Goal: Information Seeking & Learning: Learn about a topic

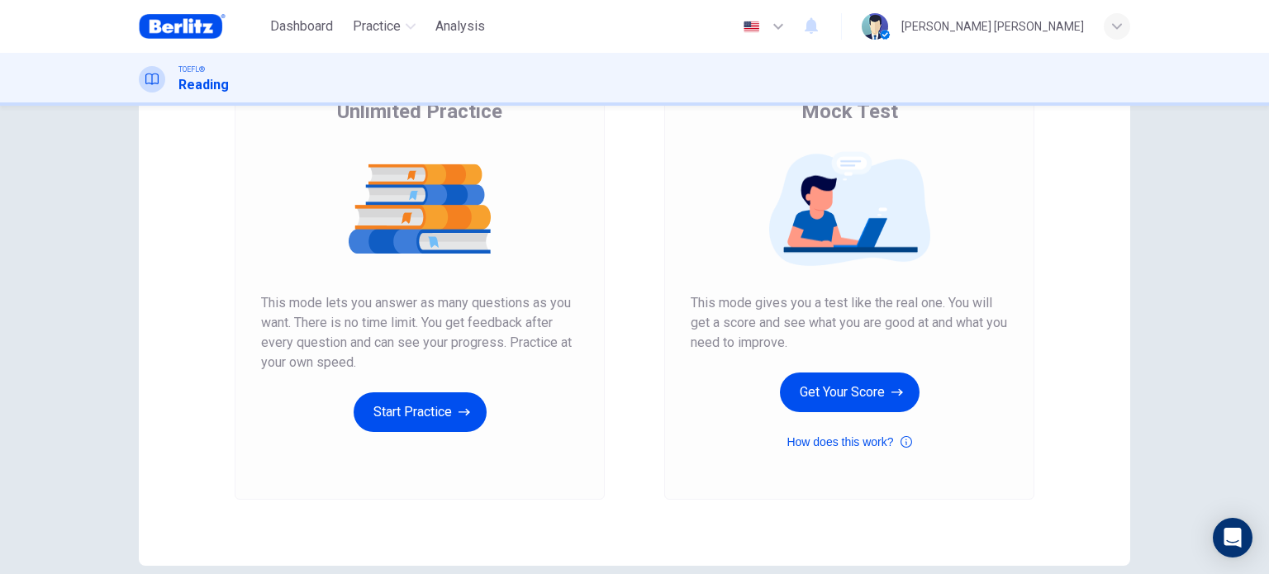
scroll to position [165, 0]
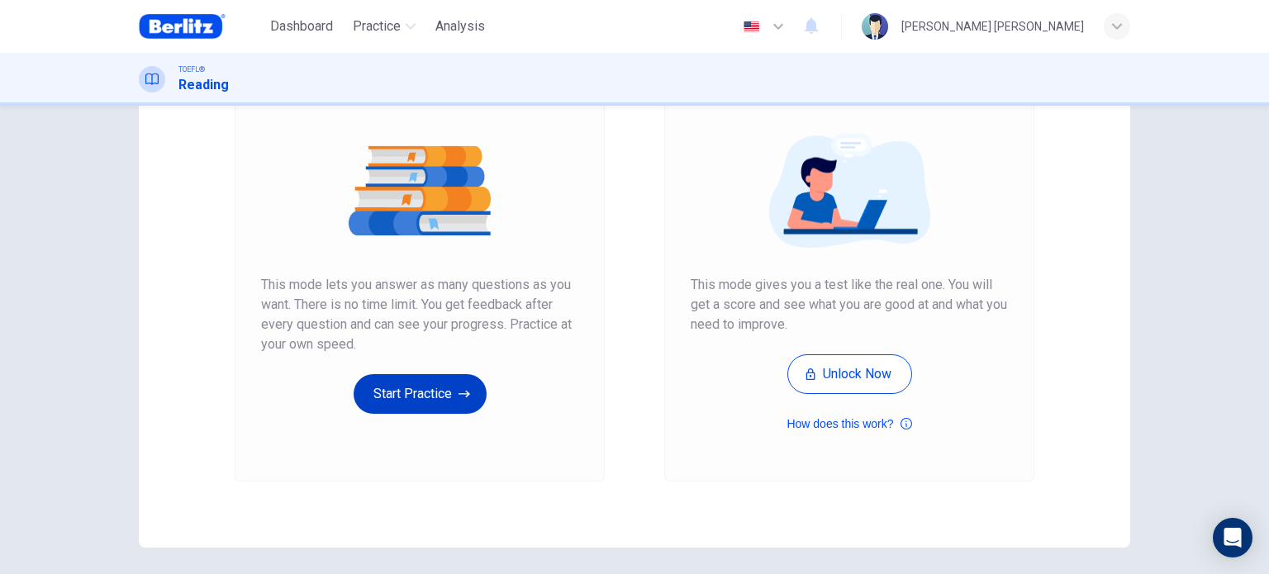
click at [423, 398] on button "Start Practice" at bounding box center [420, 394] width 133 height 40
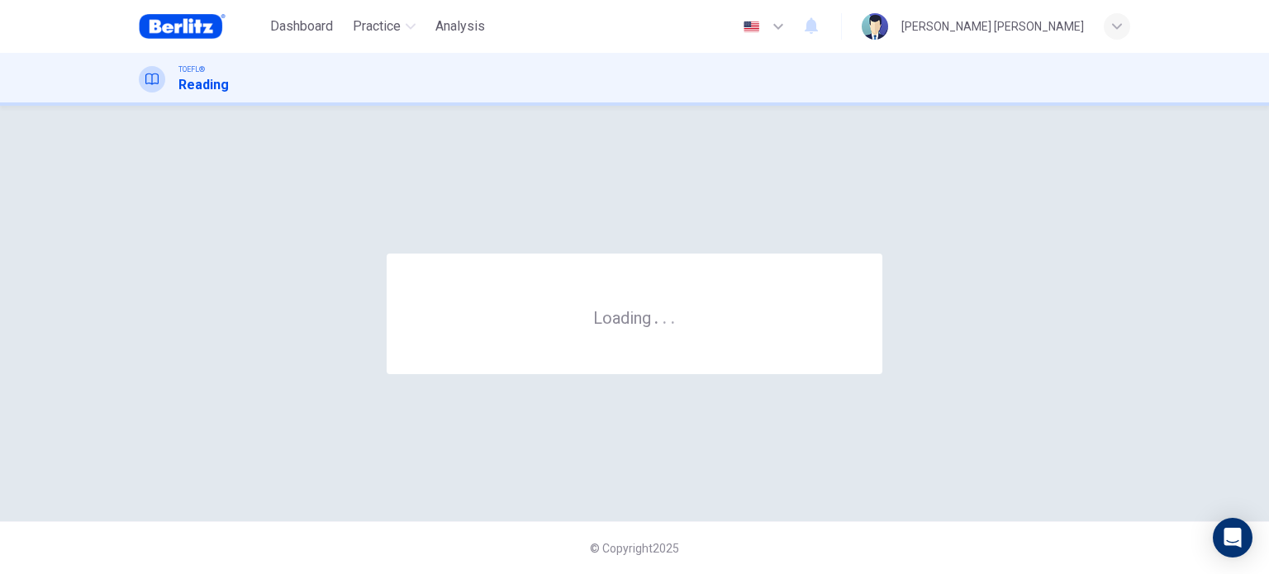
scroll to position [0, 0]
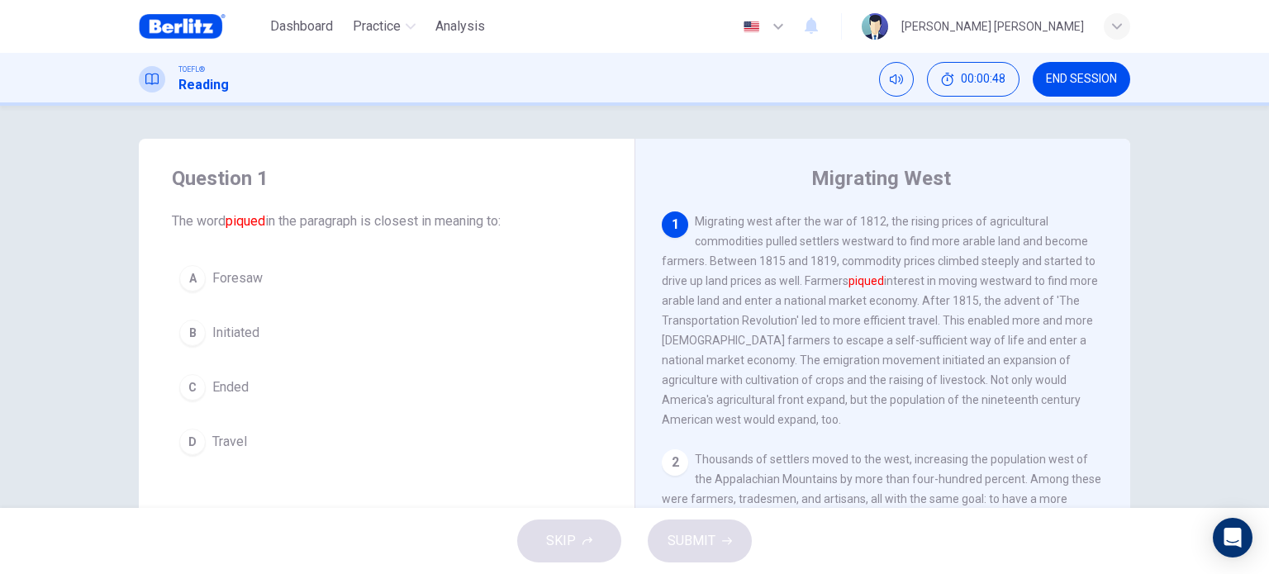
click at [246, 273] on span "Foresaw" at bounding box center [237, 279] width 50 height 20
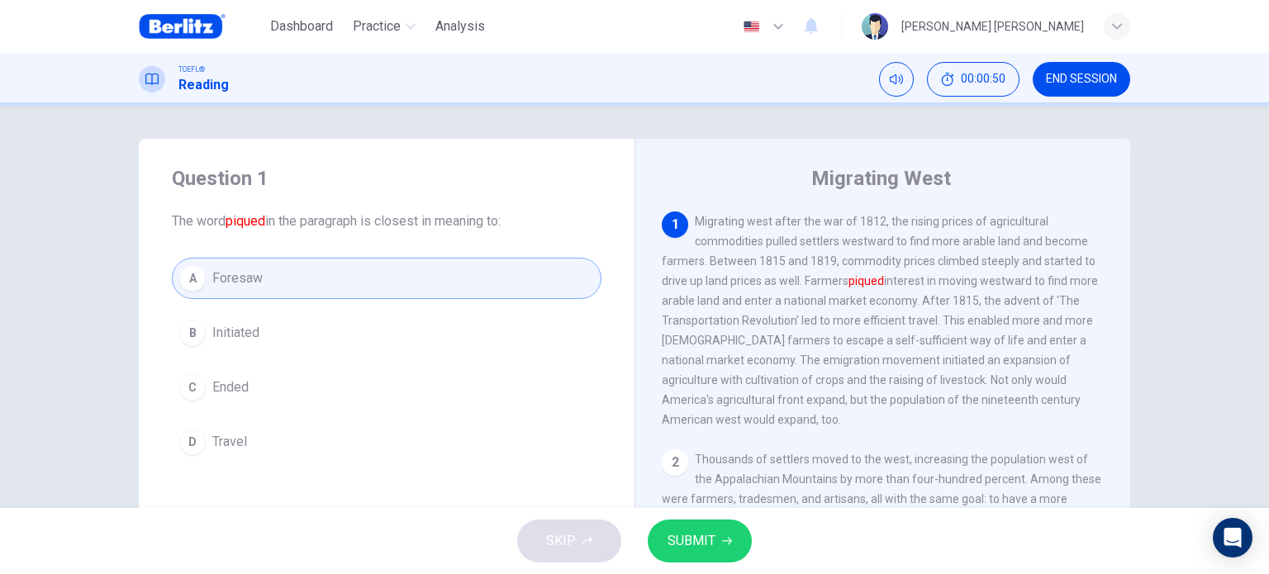
click at [682, 535] on span "SUBMIT" at bounding box center [692, 541] width 48 height 23
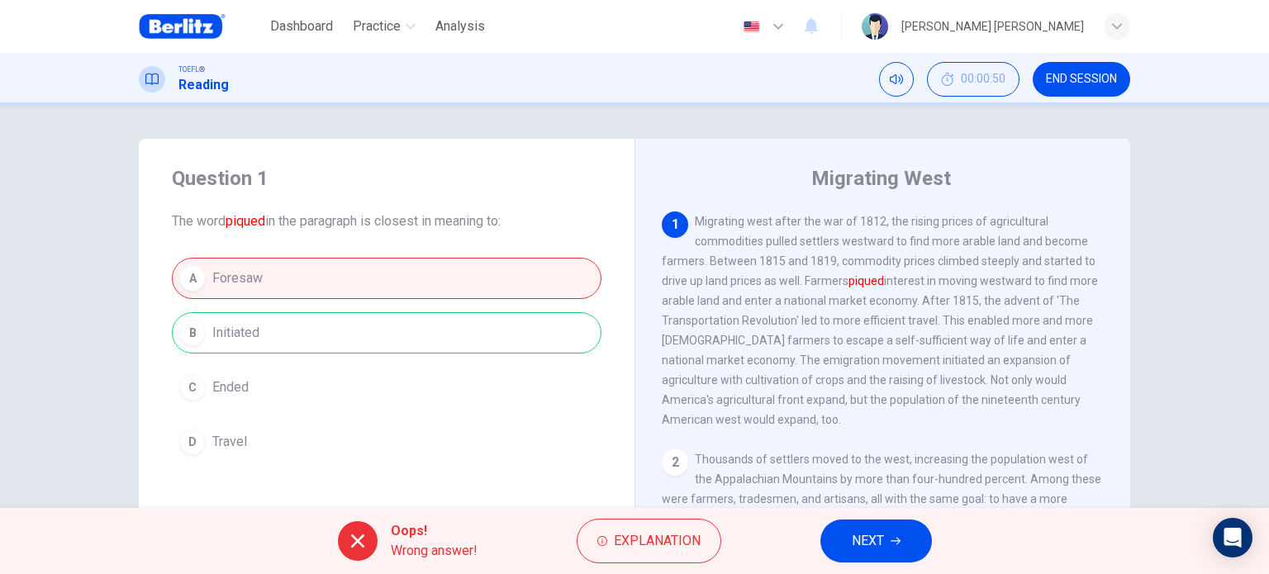
click at [876, 543] on span "NEXT" at bounding box center [868, 541] width 32 height 23
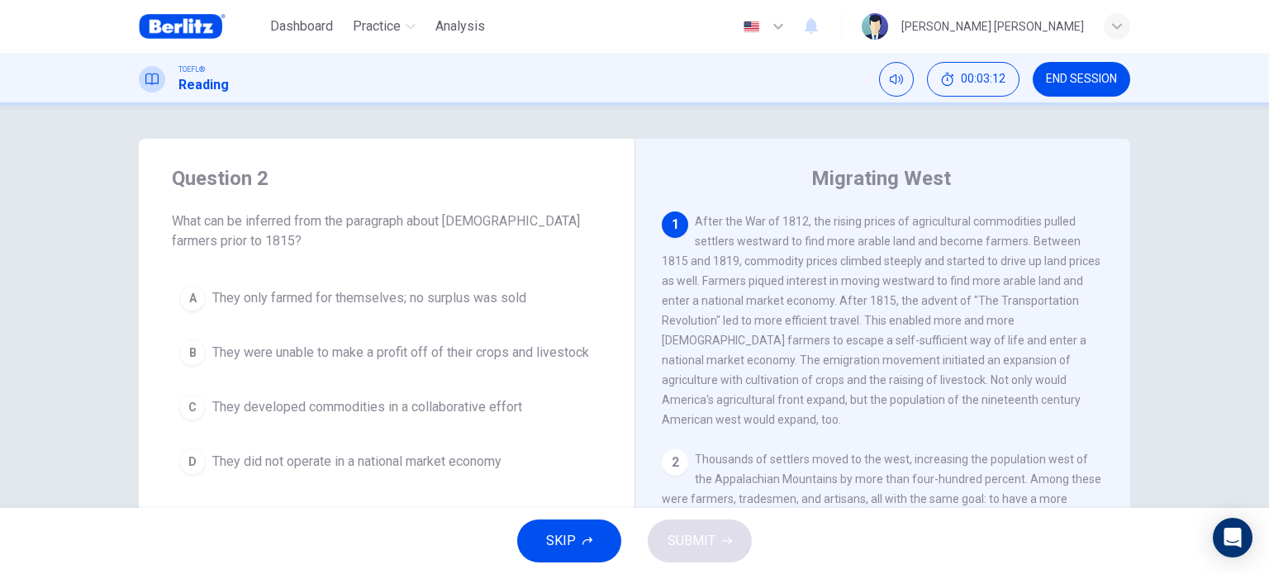
drag, startPoint x: 902, startPoint y: 345, endPoint x: 947, endPoint y: 344, distance: 44.6
click at [947, 344] on span "After the War of 1812, the rising prices of agricultural commodities pulled set…" at bounding box center [881, 321] width 439 height 212
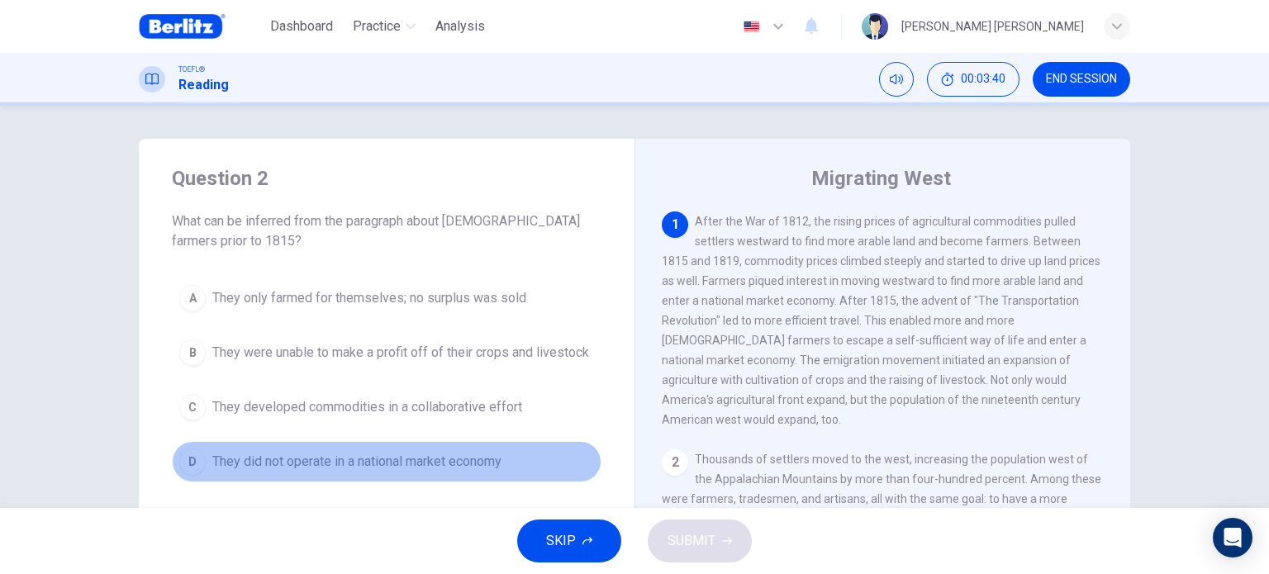
click at [419, 469] on span "They did not operate in a national market economy" at bounding box center [356, 462] width 289 height 20
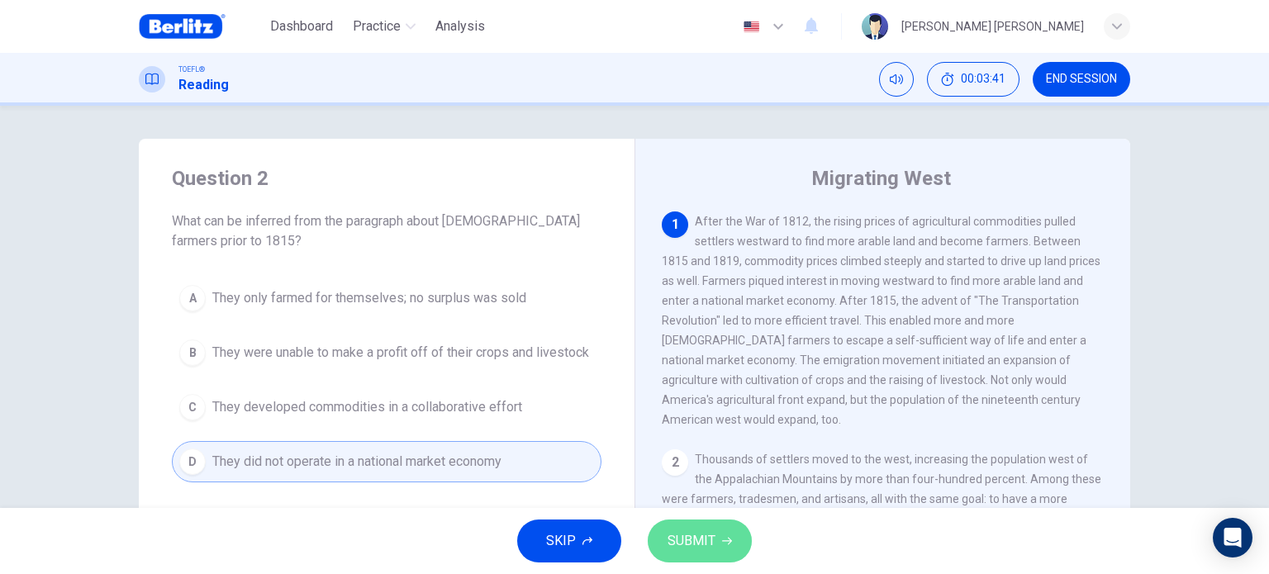
click at [678, 534] on span "SUBMIT" at bounding box center [692, 541] width 48 height 23
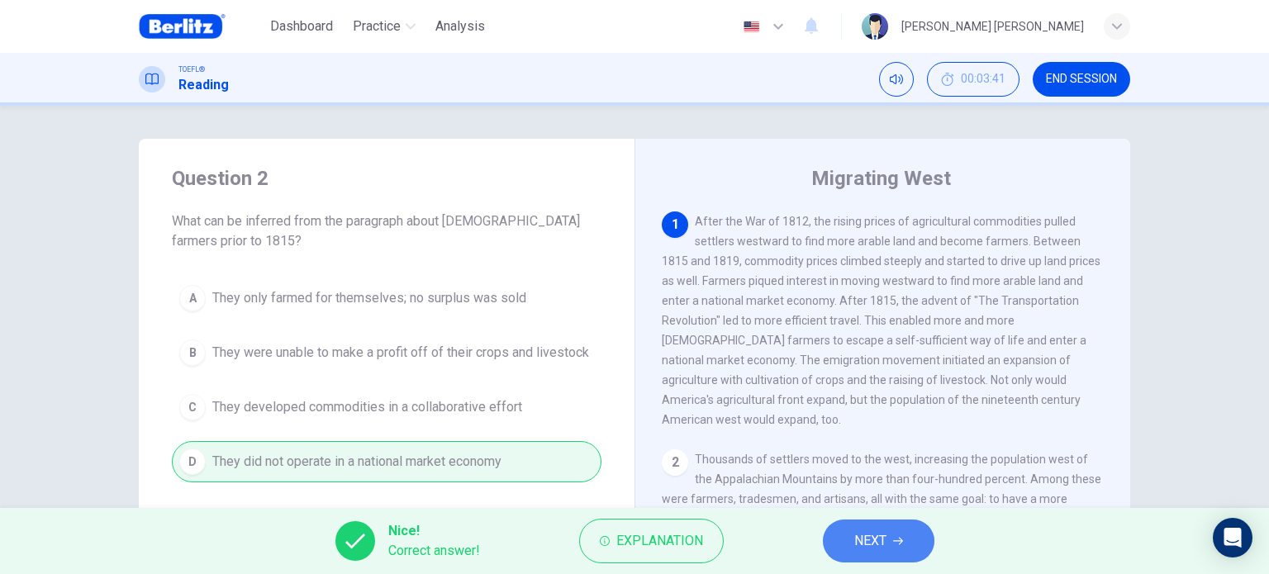
click at [849, 538] on button "NEXT" at bounding box center [879, 541] width 112 height 43
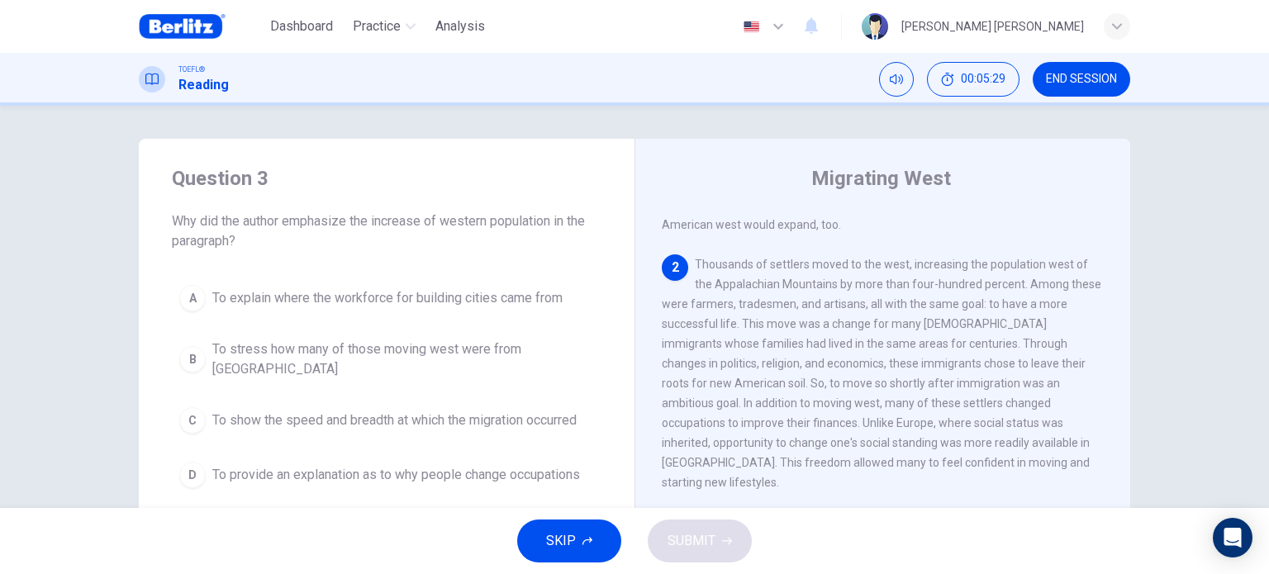
scroll to position [222, 0]
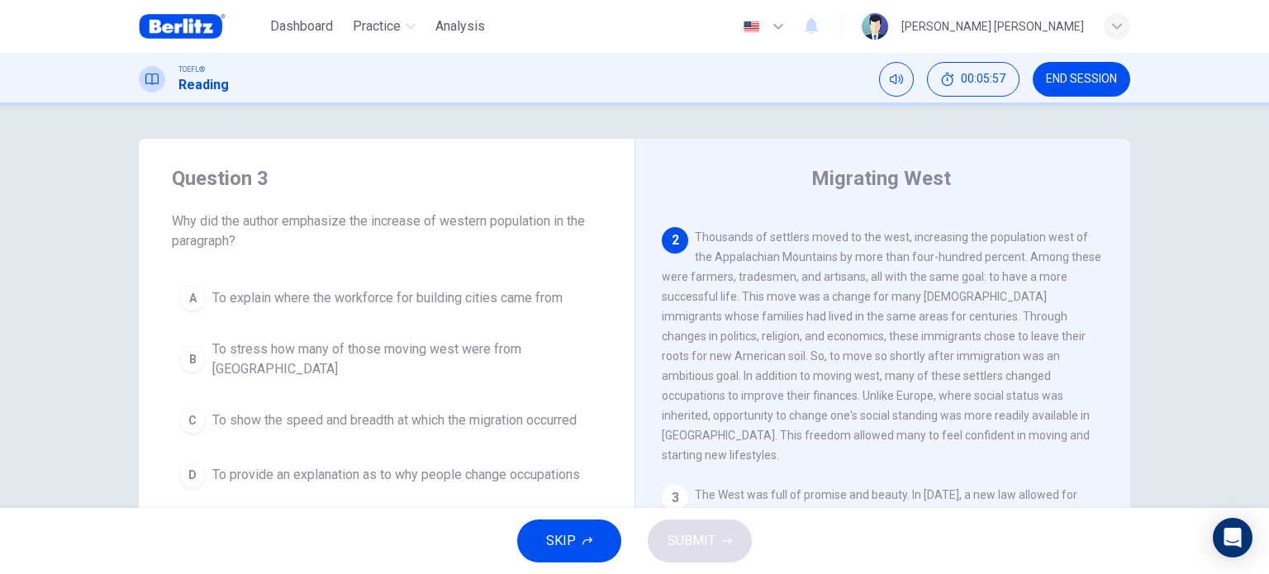
drag, startPoint x: 988, startPoint y: 224, endPoint x: 1020, endPoint y: 226, distance: 31.4
click at [1020, 231] on span "Thousands of settlers moved to the west, increasing the population west of the …" at bounding box center [882, 346] width 440 height 231
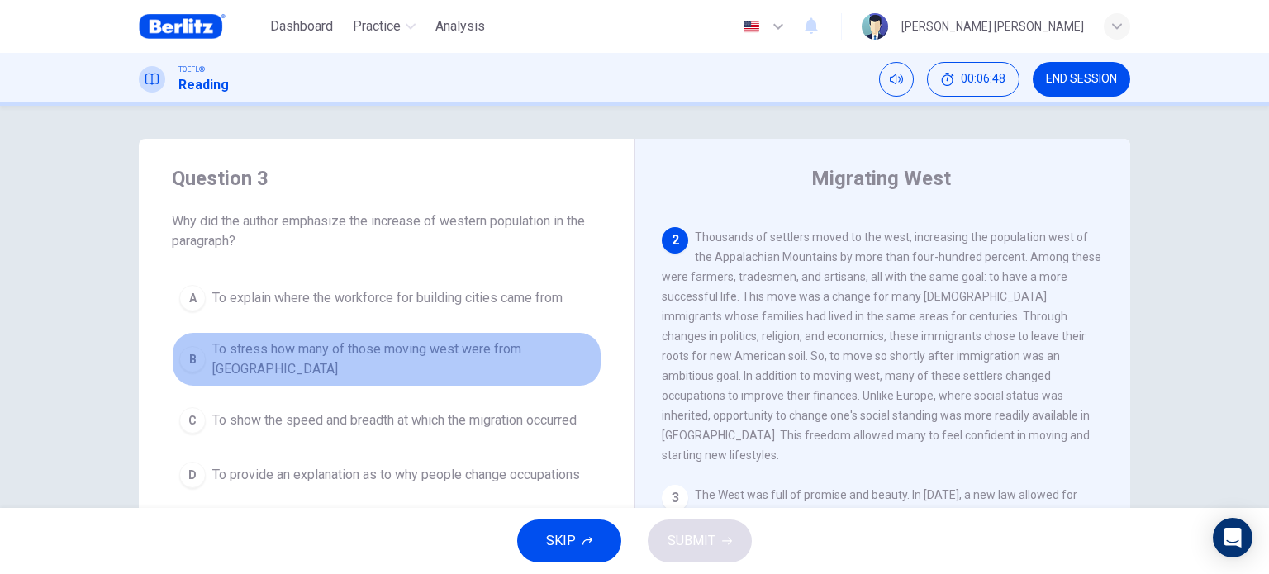
click at [297, 356] on span "To stress how many of those moving west were from [GEOGRAPHIC_DATA]" at bounding box center [403, 360] width 382 height 40
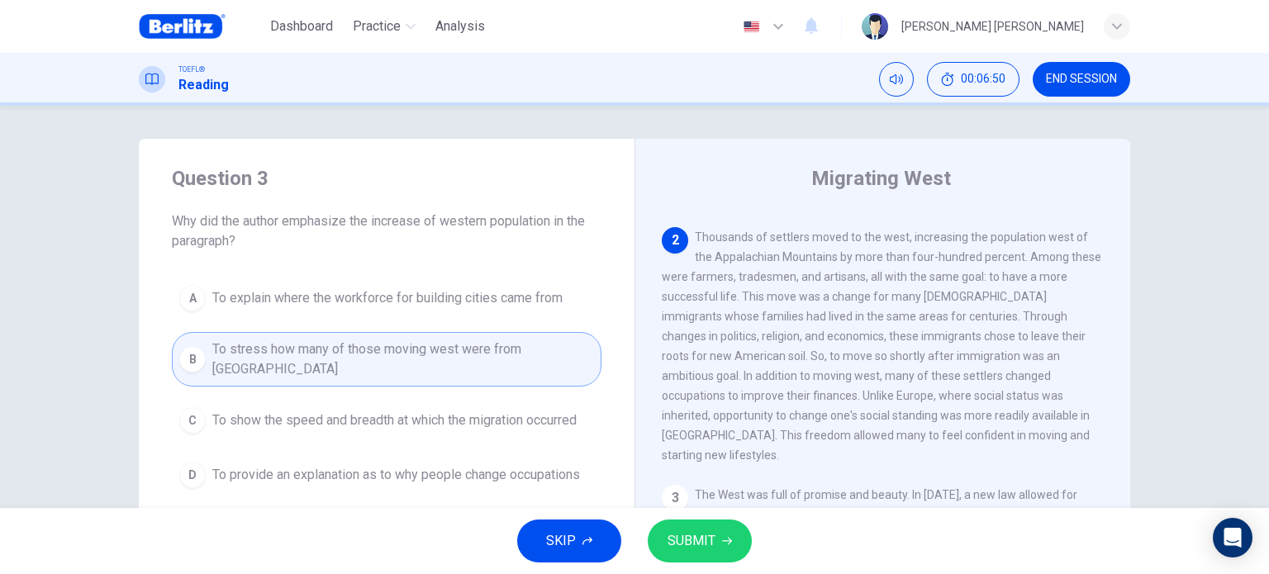
click at [713, 554] on button "SUBMIT" at bounding box center [700, 541] width 104 height 43
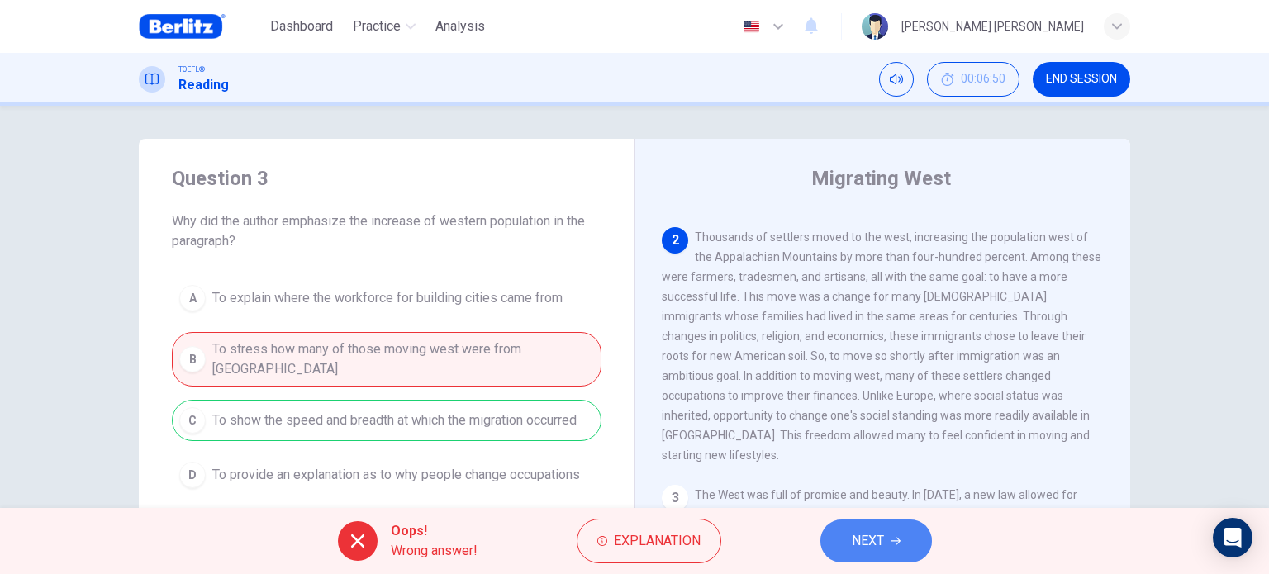
click at [868, 542] on span "NEXT" at bounding box center [868, 541] width 32 height 23
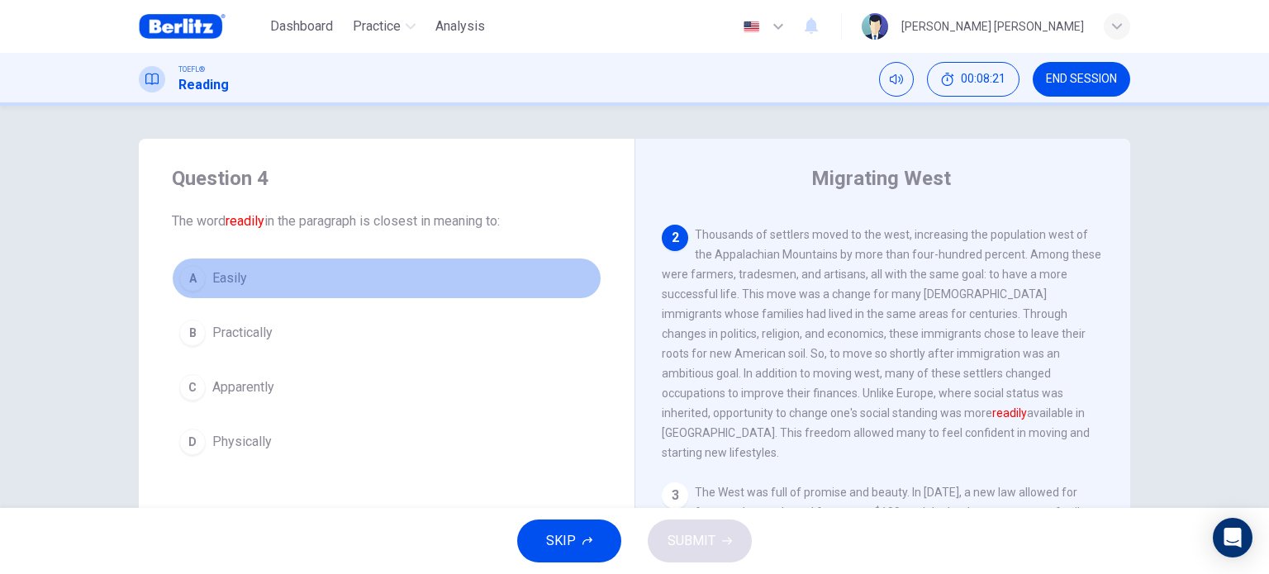
click at [212, 274] on span "Easily" at bounding box center [229, 279] width 35 height 20
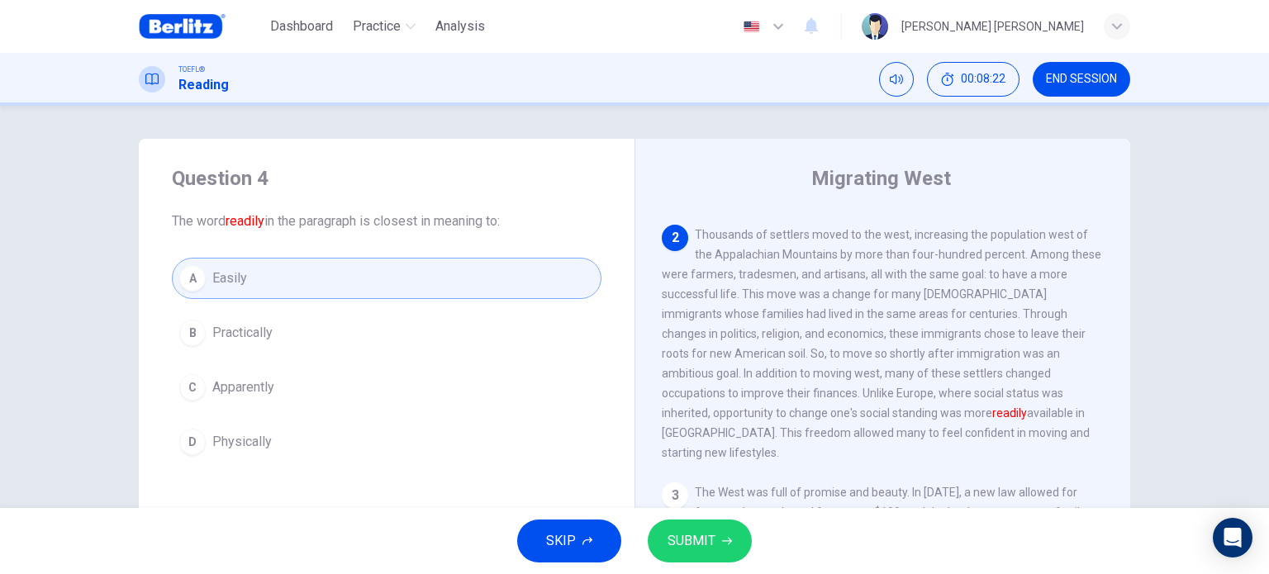
click at [695, 545] on span "SUBMIT" at bounding box center [692, 541] width 48 height 23
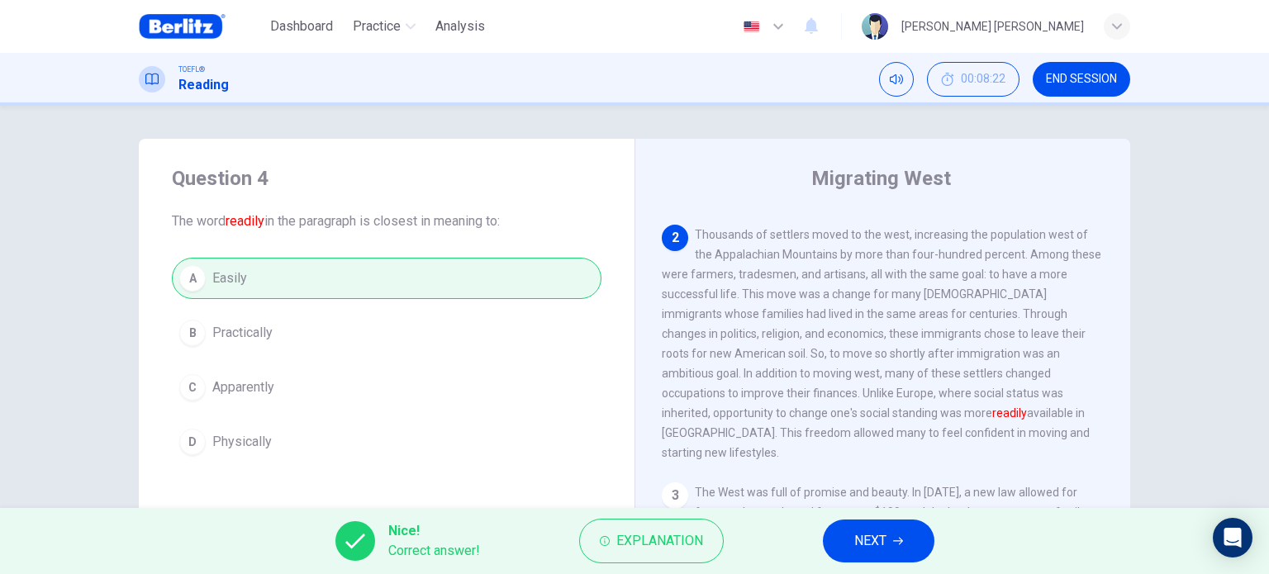
click at [865, 541] on span "NEXT" at bounding box center [870, 541] width 32 height 23
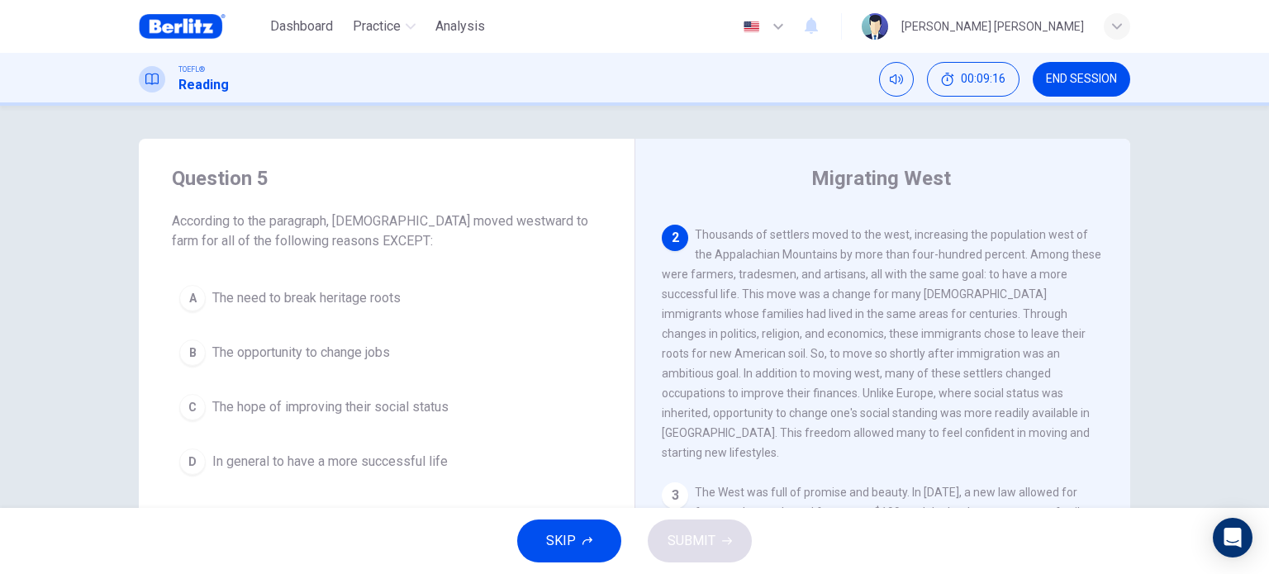
drag, startPoint x: 924, startPoint y: 285, endPoint x: 1002, endPoint y: 281, distance: 78.6
click at [1002, 281] on span "Thousands of settlers moved to the west, increasing the population west of the …" at bounding box center [882, 343] width 440 height 231
click at [320, 298] on span "The need to break heritage roots" at bounding box center [306, 298] width 188 height 20
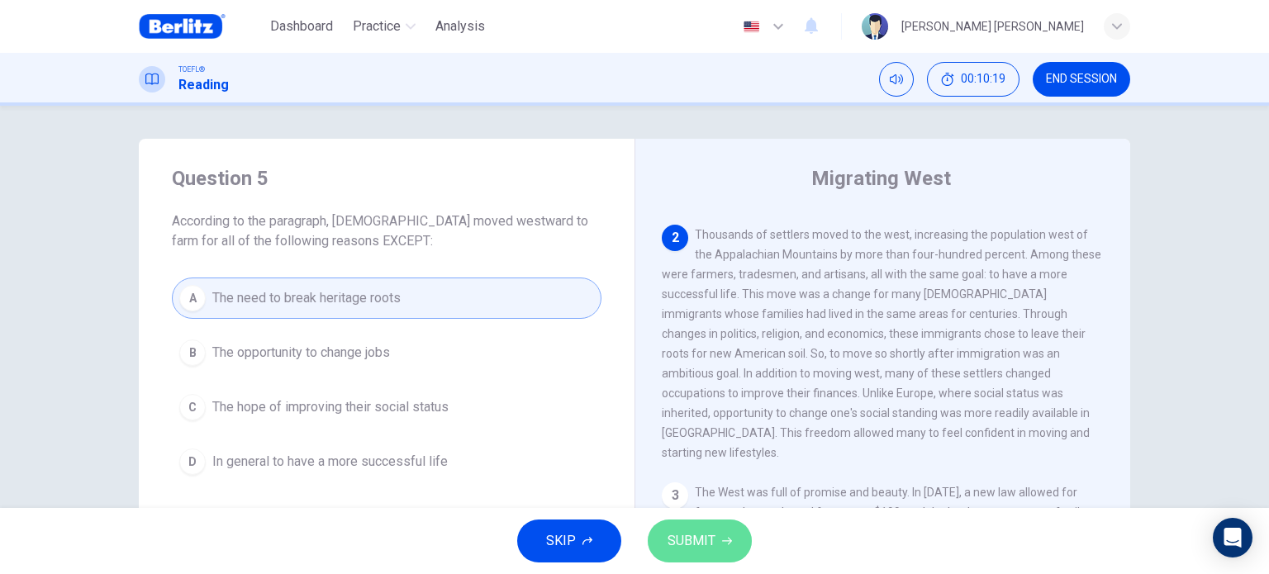
click at [716, 549] on button "SUBMIT" at bounding box center [700, 541] width 104 height 43
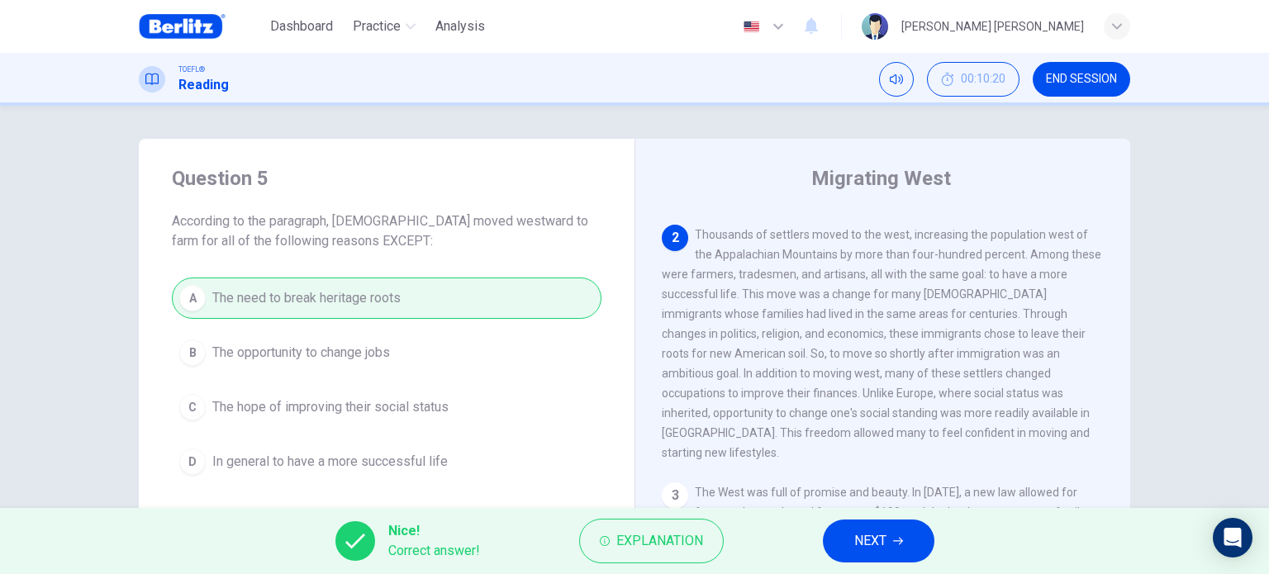
click at [849, 541] on button "NEXT" at bounding box center [879, 541] width 112 height 43
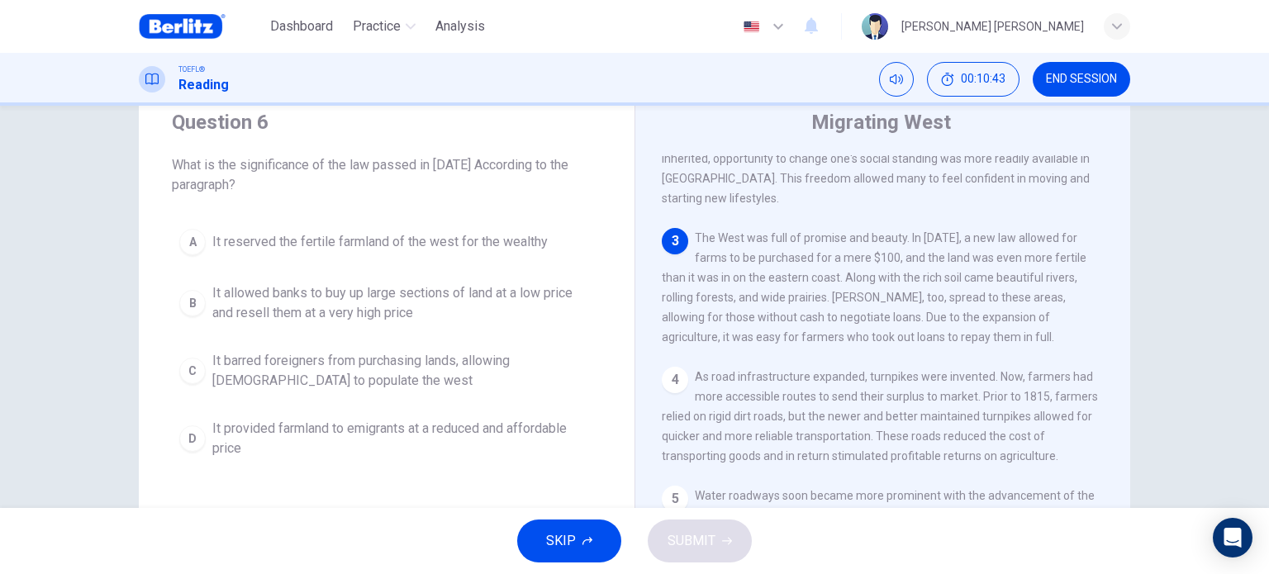
scroll to position [83, 0]
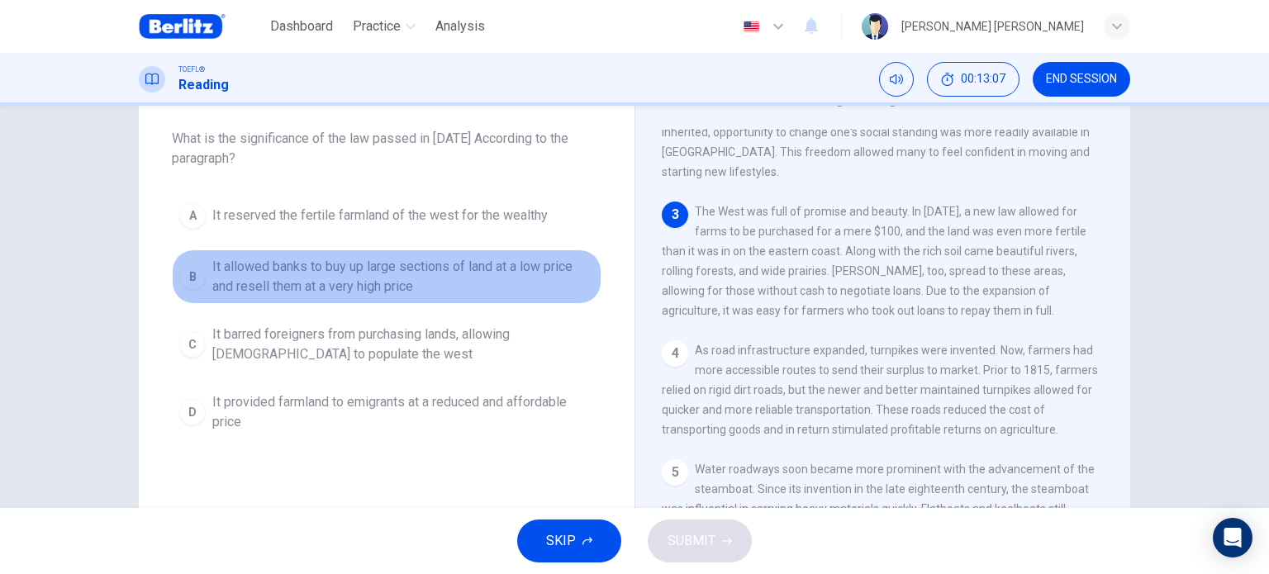
click at [426, 271] on span "It allowed banks to buy up large sections of land at a low price and resell the…" at bounding box center [403, 277] width 382 height 40
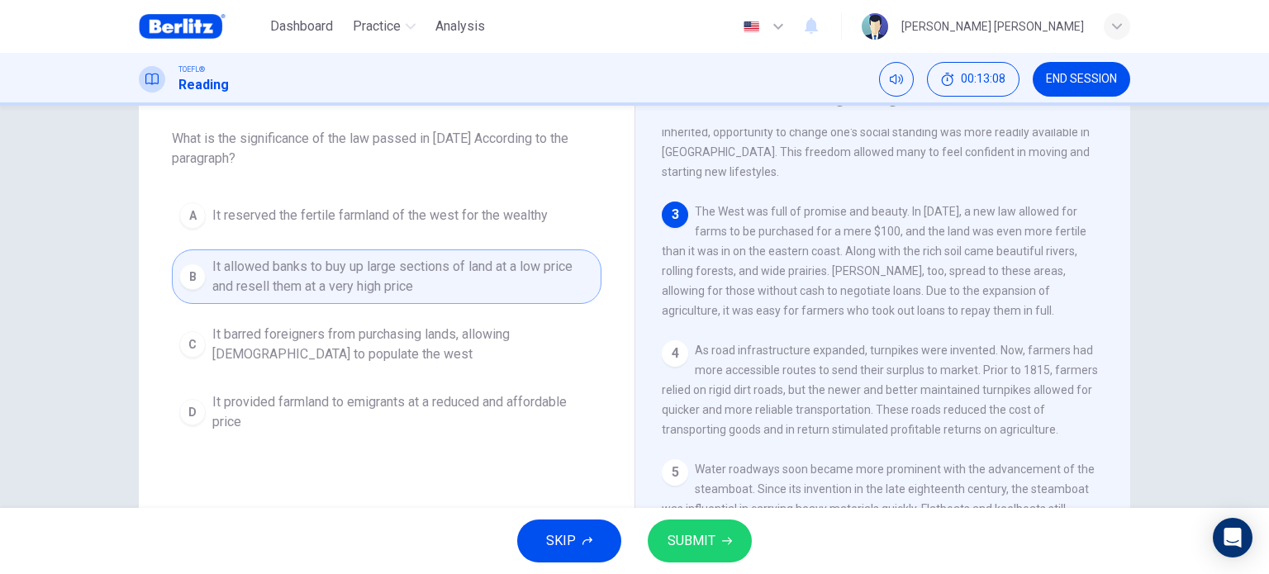
click at [696, 549] on span "SUBMIT" at bounding box center [692, 541] width 48 height 23
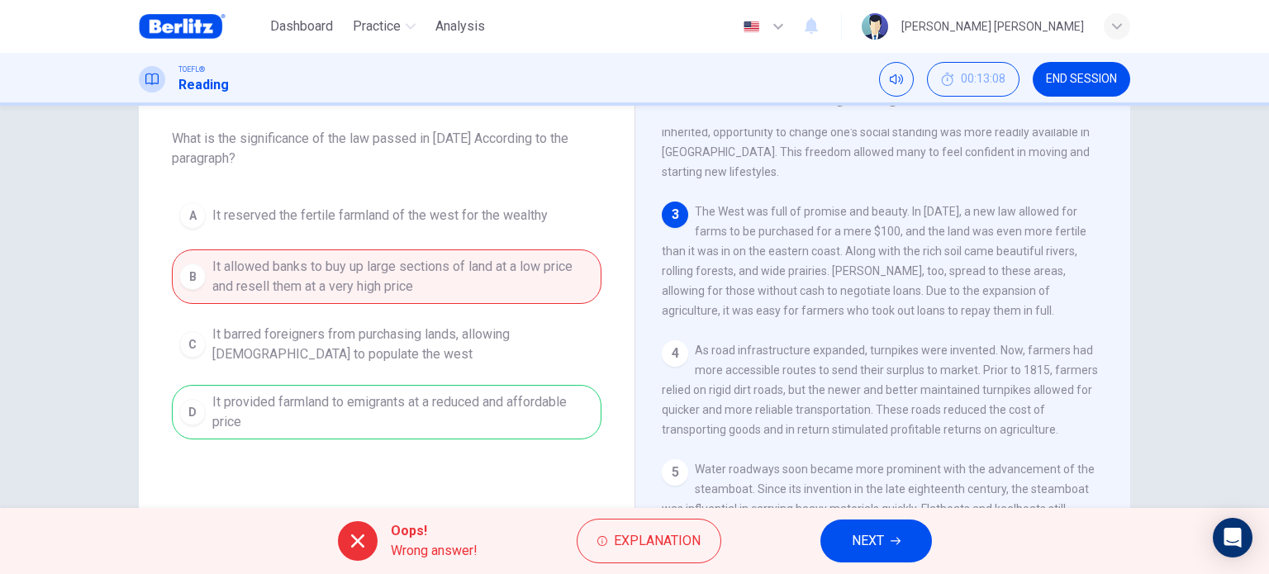
click at [877, 545] on span "NEXT" at bounding box center [868, 541] width 32 height 23
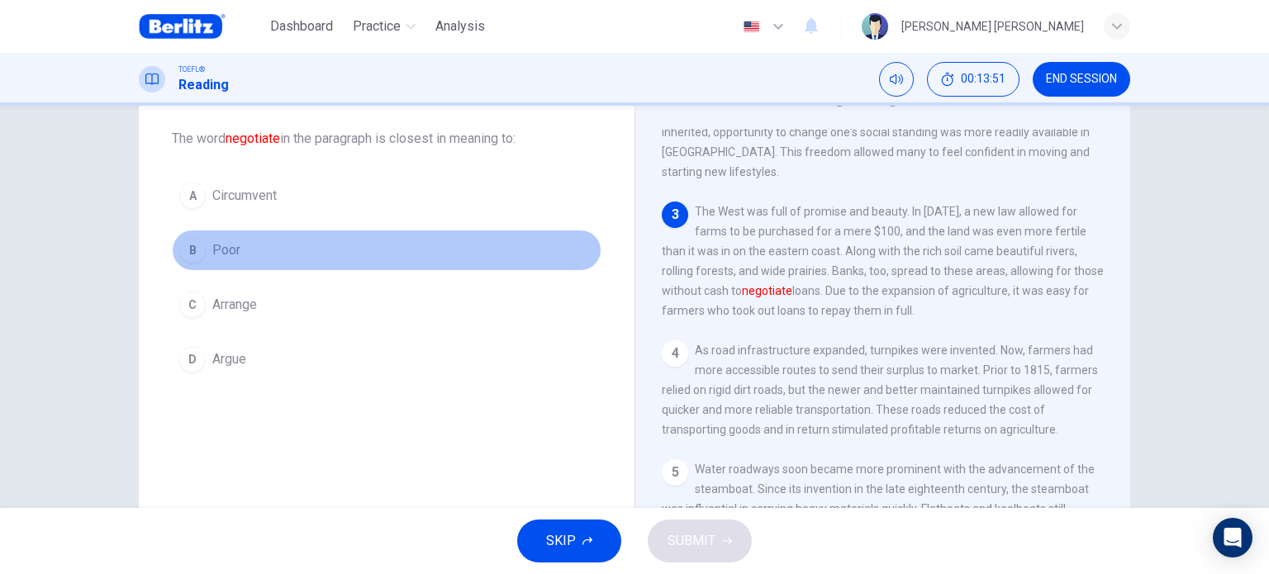
click at [212, 246] on span "Poor" at bounding box center [226, 250] width 28 height 20
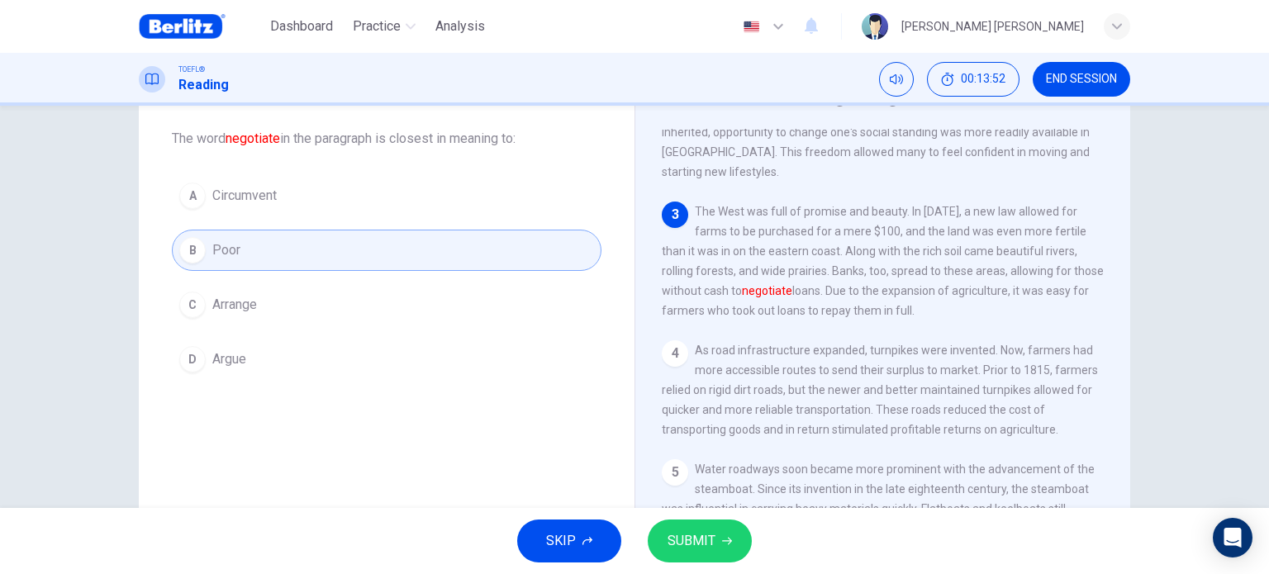
click at [697, 534] on span "SUBMIT" at bounding box center [692, 541] width 48 height 23
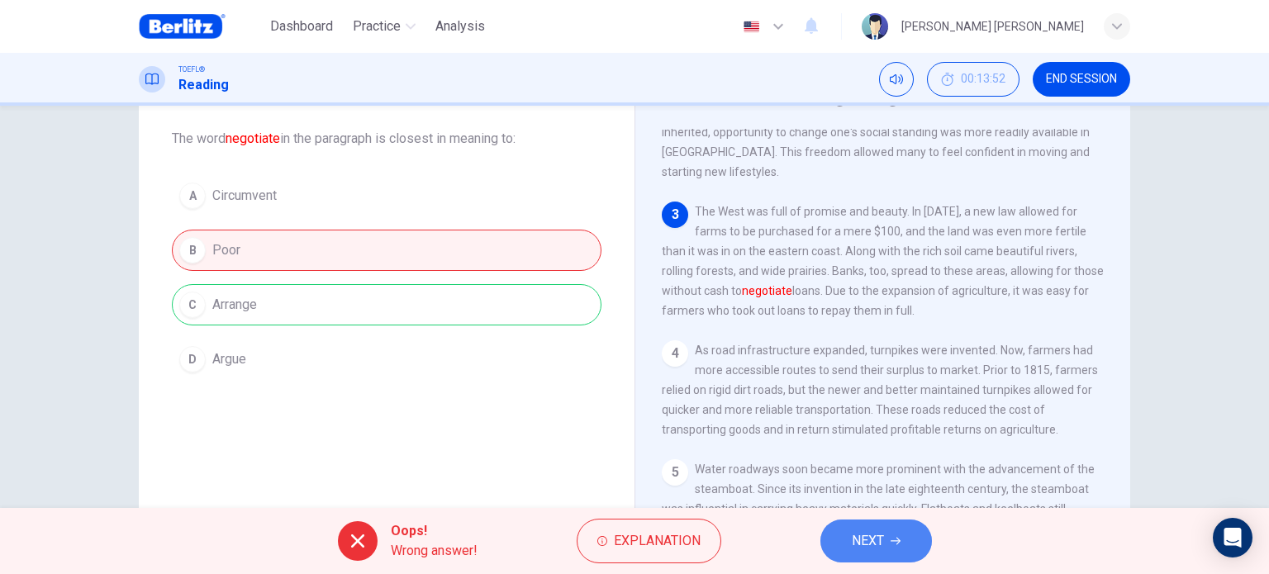
click at [882, 544] on span "NEXT" at bounding box center [868, 541] width 32 height 23
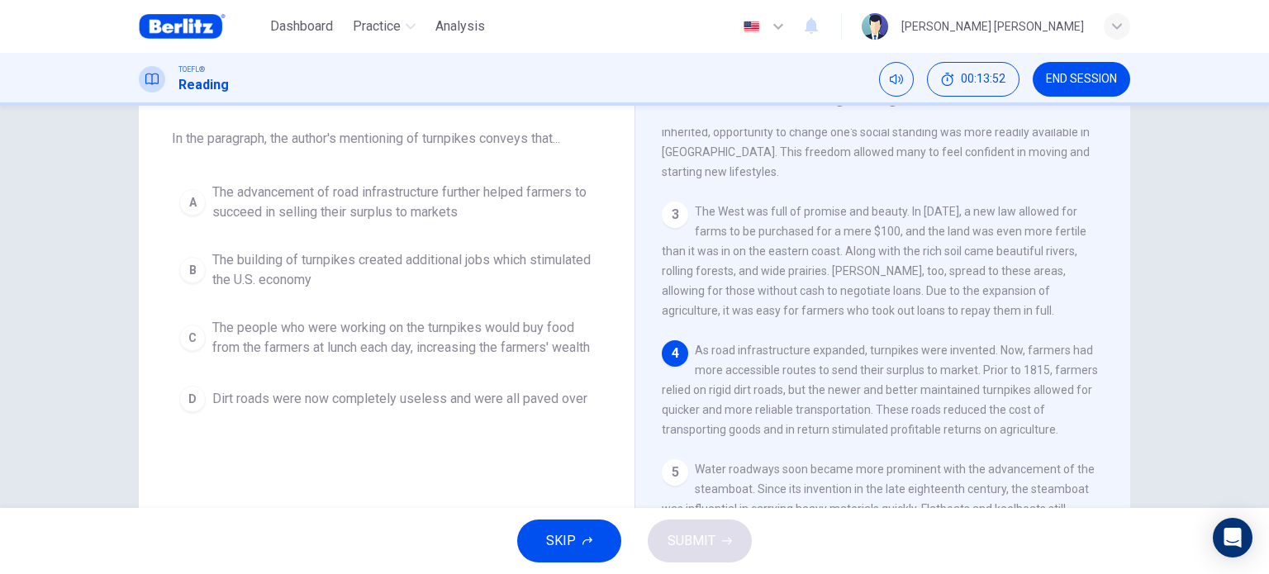
scroll to position [405, 0]
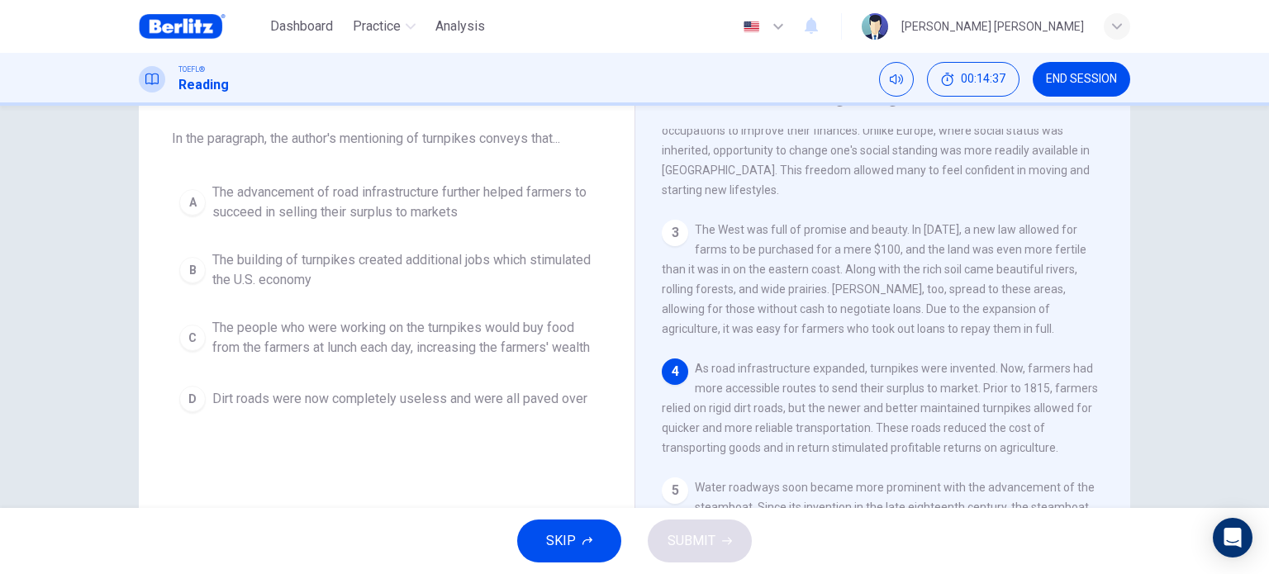
click at [347, 210] on span "The advancement of road infrastructure further helped farmers to succeed in sel…" at bounding box center [403, 203] width 382 height 40
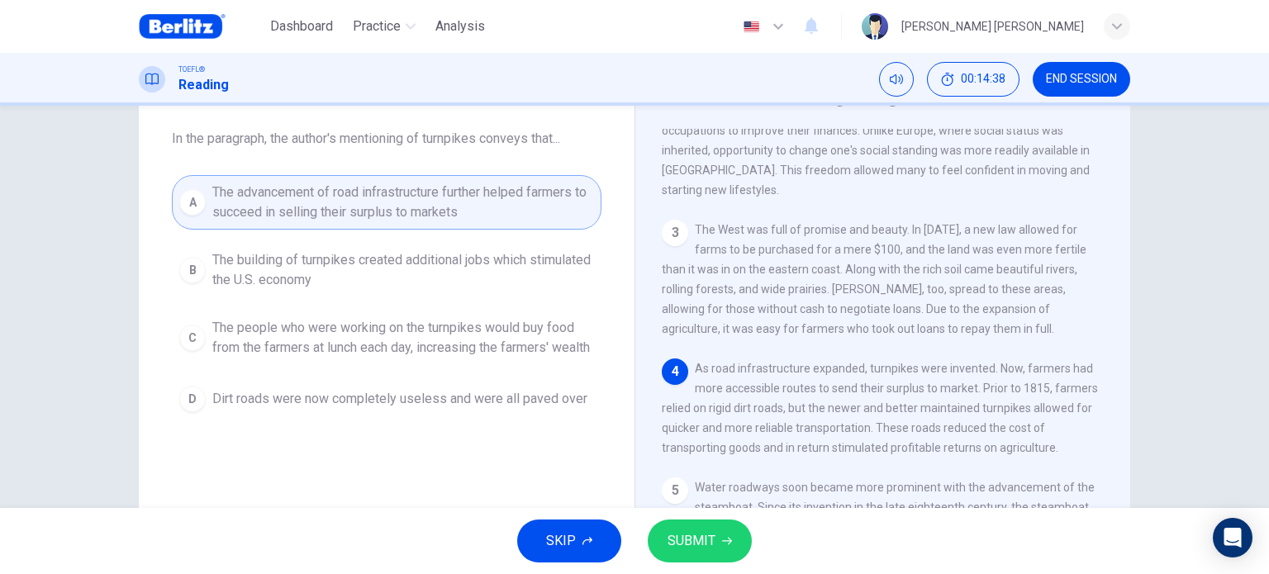
click at [686, 527] on button "SUBMIT" at bounding box center [700, 541] width 104 height 43
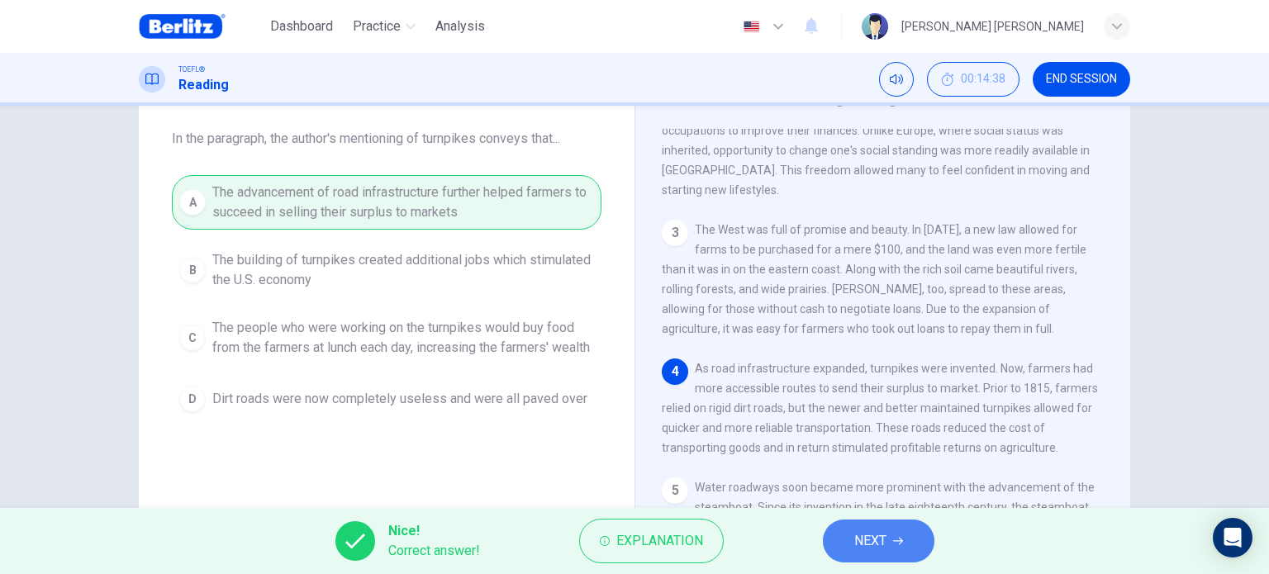
click at [845, 534] on button "NEXT" at bounding box center [879, 541] width 112 height 43
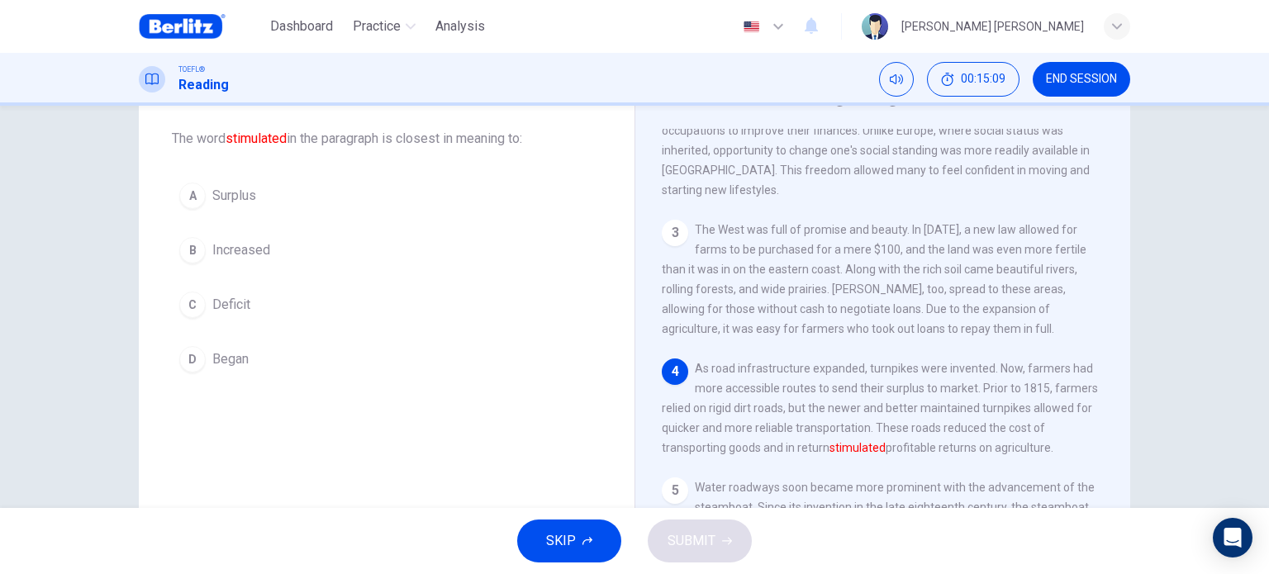
click at [229, 195] on span "Surplus" at bounding box center [234, 196] width 44 height 20
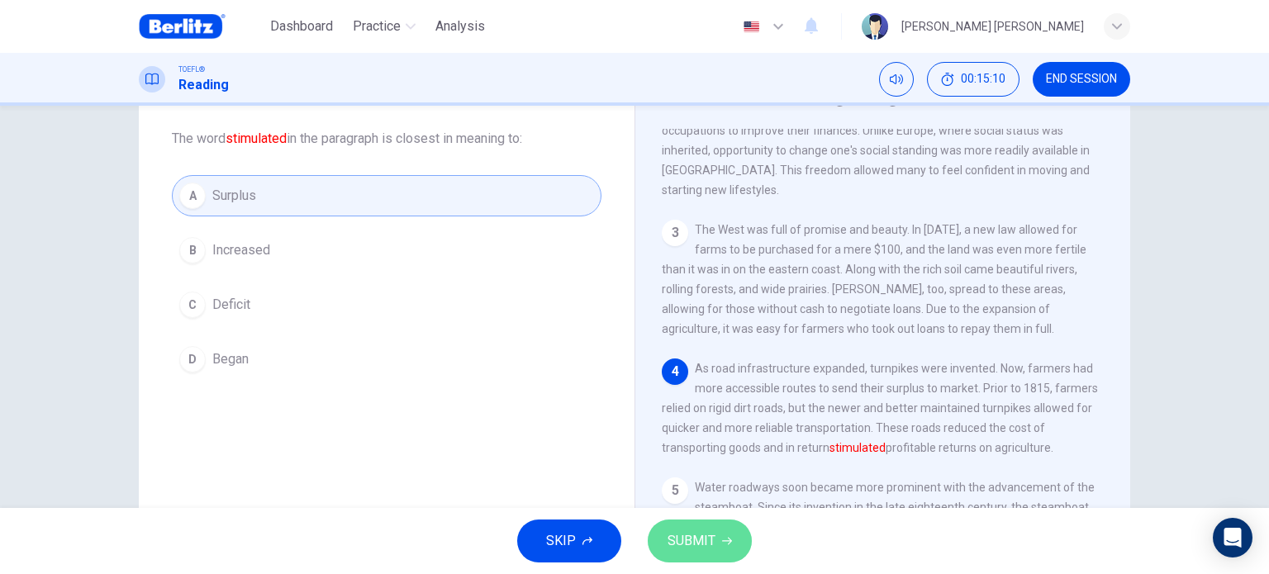
click at [706, 541] on span "SUBMIT" at bounding box center [692, 541] width 48 height 23
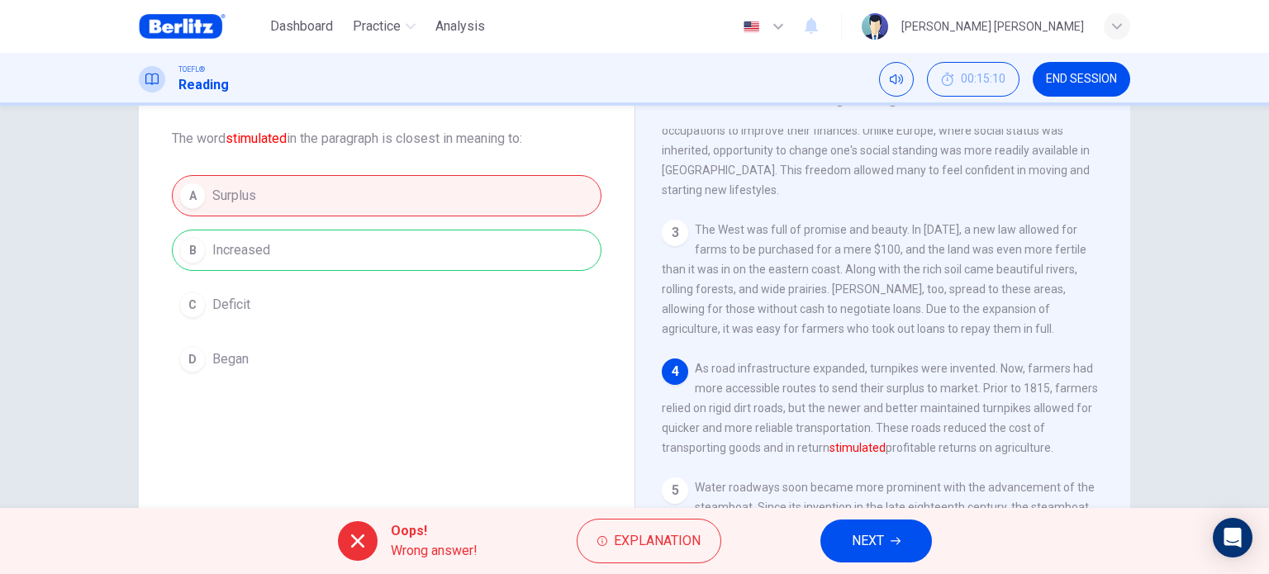
drag, startPoint x: 297, startPoint y: 257, endPoint x: 197, endPoint y: 254, distance: 99.2
click at [197, 254] on div "A Surplus B Increased C Deficit D Began" at bounding box center [387, 277] width 430 height 205
click at [849, 541] on button "NEXT" at bounding box center [876, 541] width 112 height 43
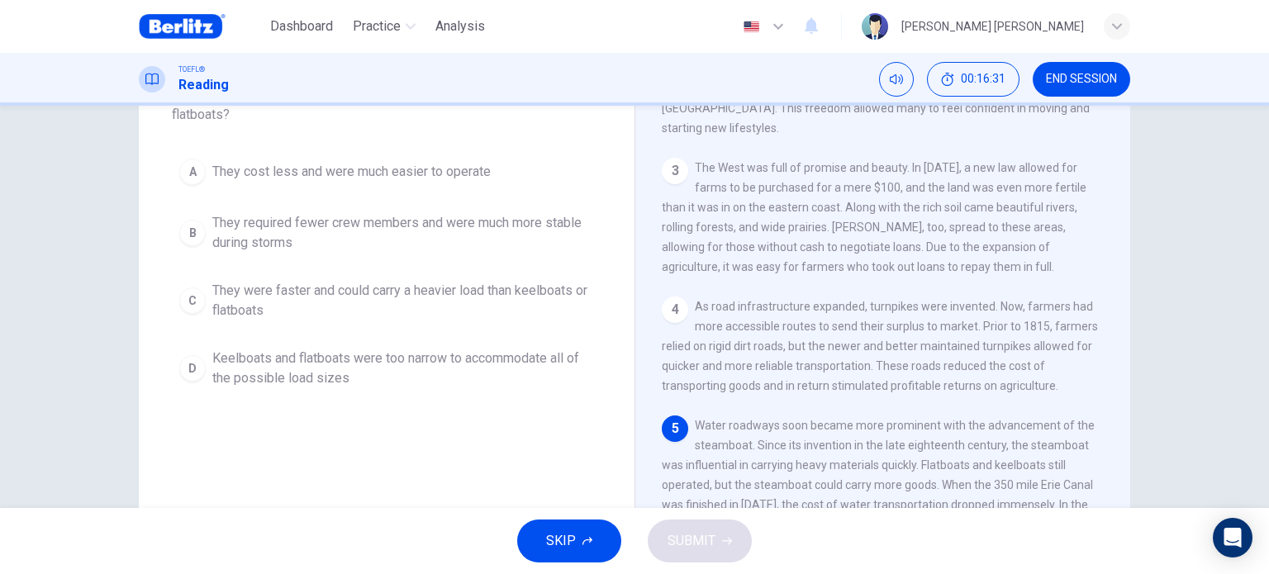
scroll to position [155, 0]
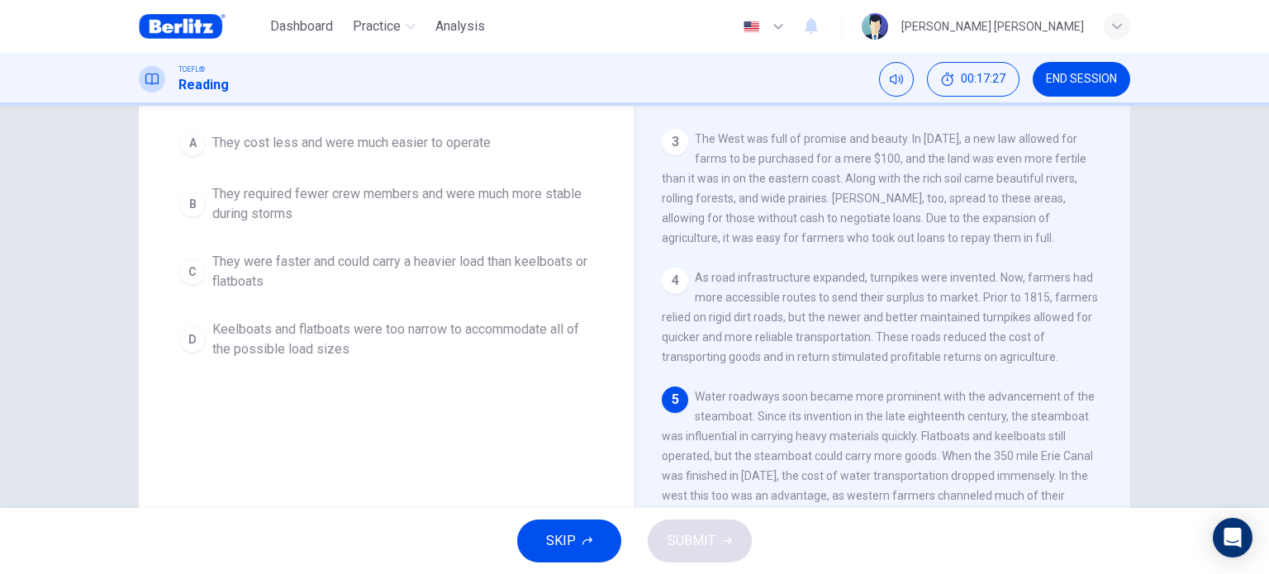
drag, startPoint x: 723, startPoint y: 376, endPoint x: 1020, endPoint y: 386, distance: 297.6
click at [1020, 387] on div "5 Water roadways soon became more prominent with the advancement of the steambo…" at bounding box center [883, 456] width 443 height 139
click at [721, 408] on div "5 Water roadways soon became more prominent with the advancement of the steambo…" at bounding box center [883, 456] width 443 height 139
drag, startPoint x: 785, startPoint y: 406, endPoint x: 849, endPoint y: 405, distance: 64.5
click at [849, 405] on div "5 Water roadways soon became more prominent with the advancement of the steambo…" at bounding box center [883, 456] width 443 height 139
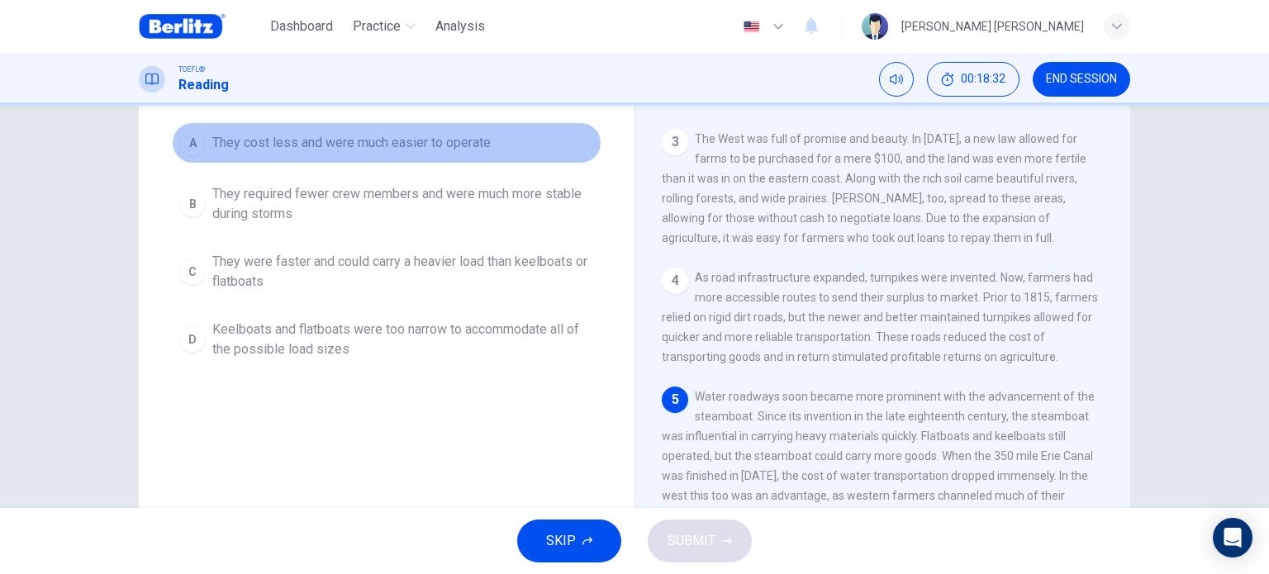
click at [285, 146] on span "They cost less and were much easier to operate" at bounding box center [351, 143] width 278 height 20
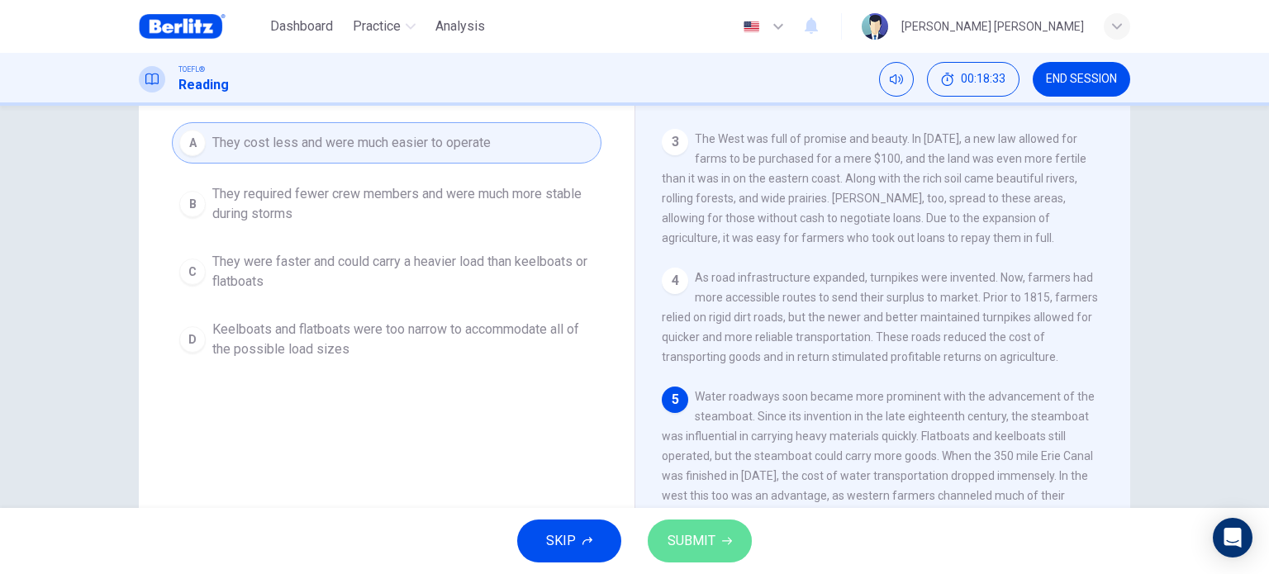
click at [681, 536] on span "SUBMIT" at bounding box center [692, 541] width 48 height 23
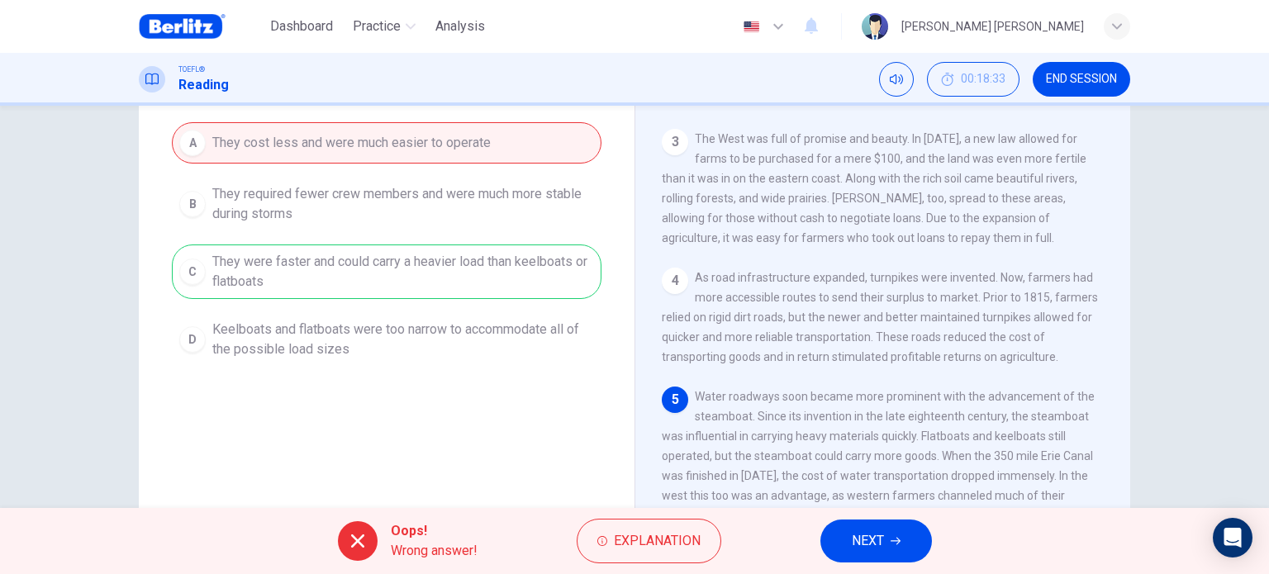
drag, startPoint x: 307, startPoint y: 28, endPoint x: 697, endPoint y: 107, distance: 398.6
click at [307, 28] on span "Dashboard" at bounding box center [301, 27] width 63 height 20
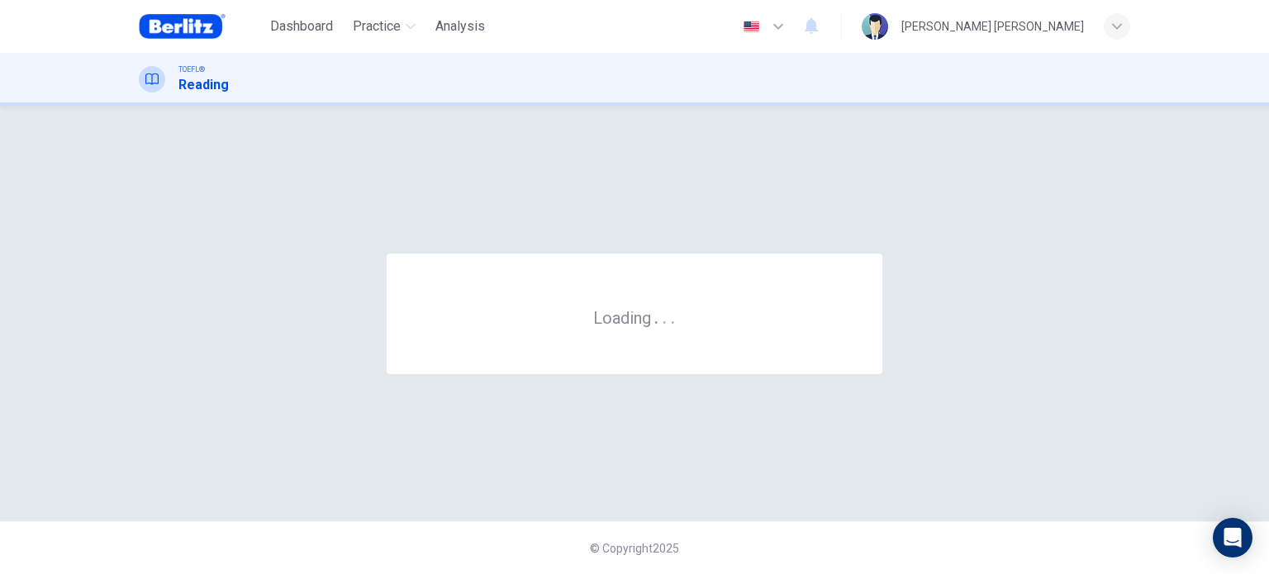
scroll to position [0, 0]
